Goal: Information Seeking & Learning: Learn about a topic

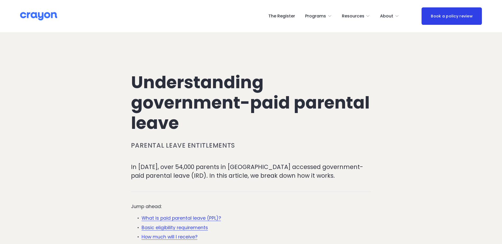
scroll to position [79, 0]
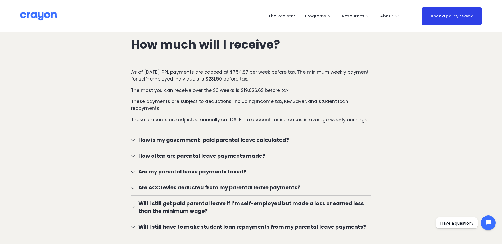
scroll to position [797, 0]
click at [134, 187] on div at bounding box center [133, 187] width 4 height 4
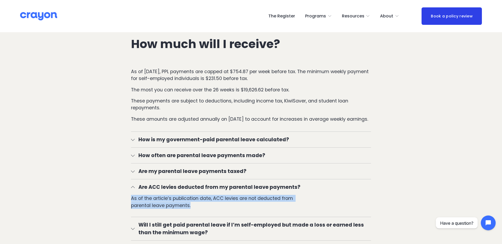
drag, startPoint x: 174, startPoint y: 205, endPoint x: 111, endPoint y: 196, distance: 63.9
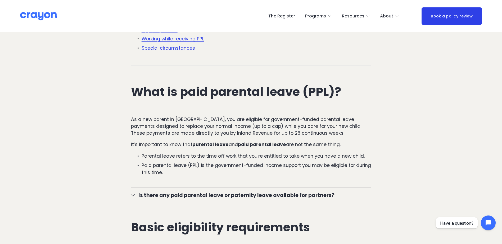
scroll to position [162, 0]
